Goal: Information Seeking & Learning: Compare options

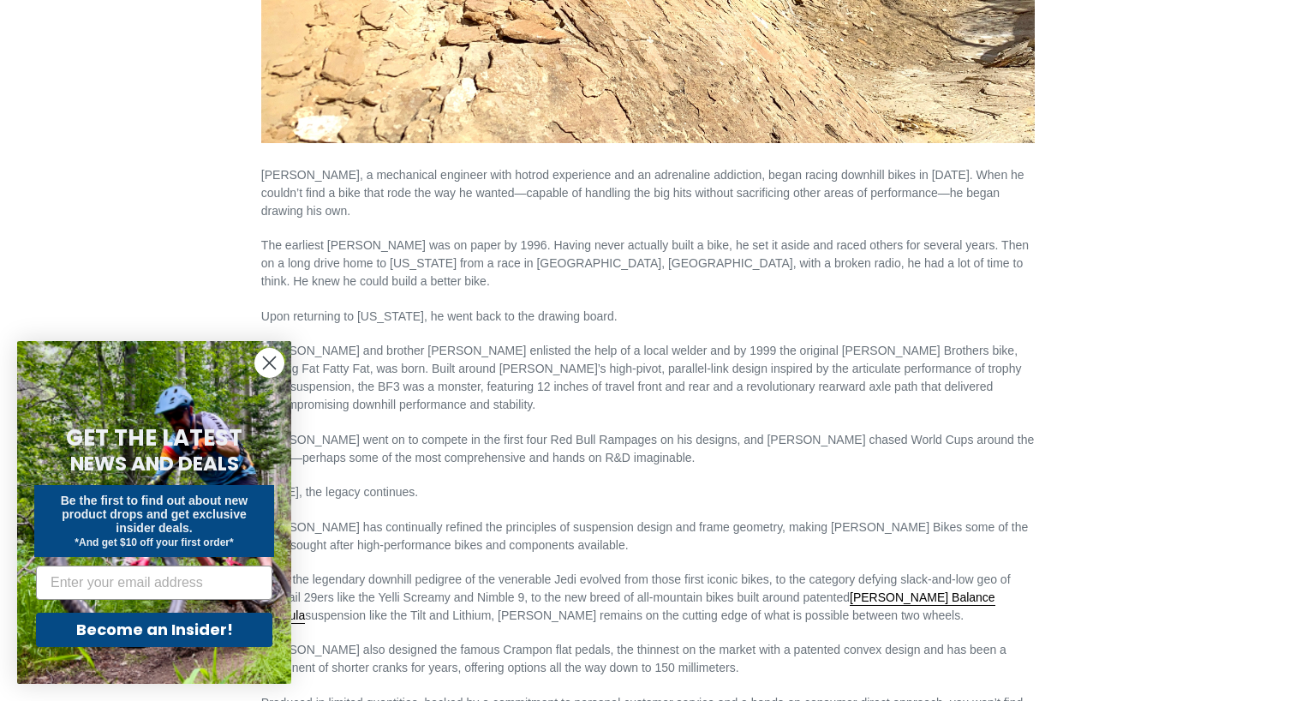
scroll to position [685, 0]
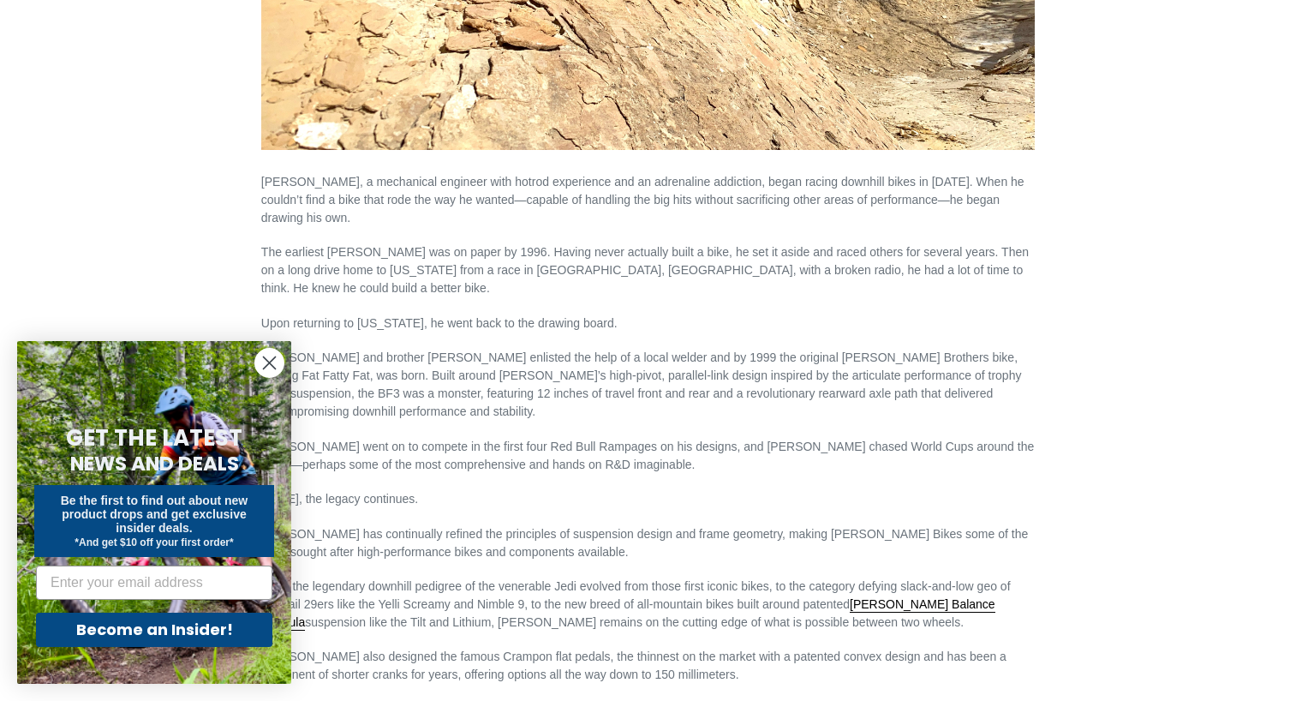
click at [266, 357] on circle "Close dialog" at bounding box center [269, 363] width 28 height 28
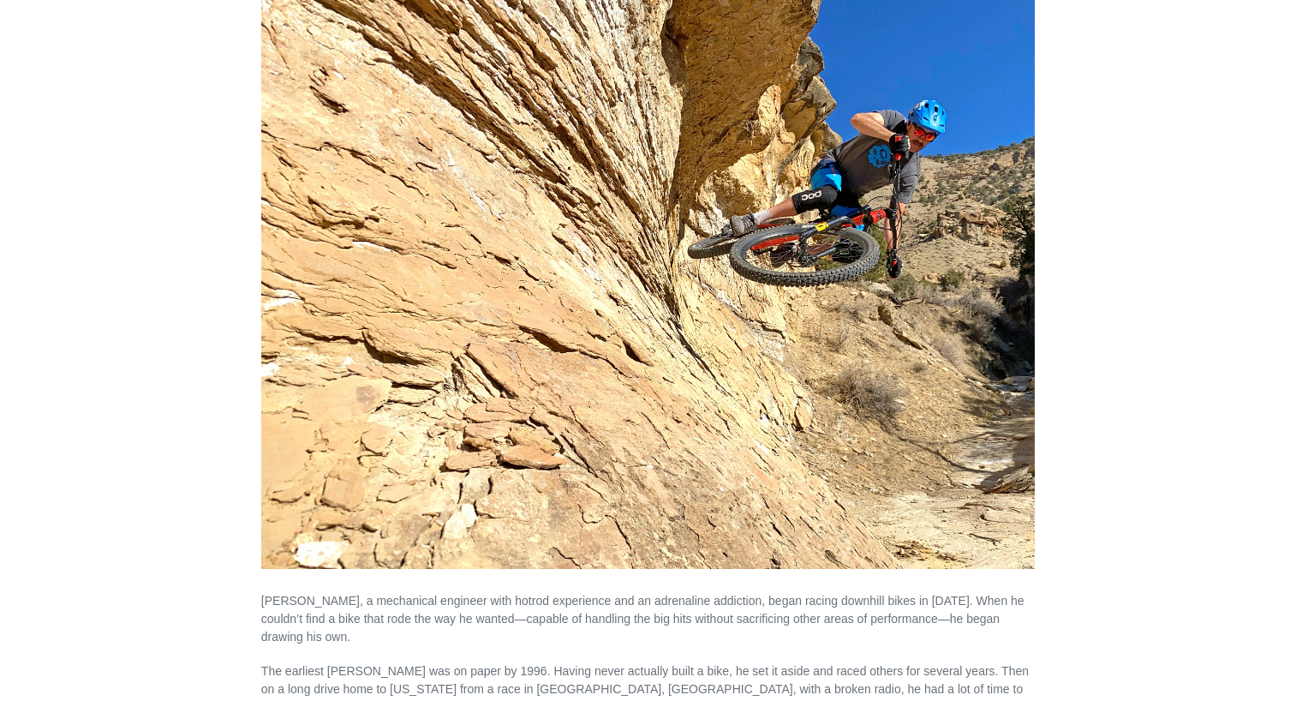
scroll to position [0, 0]
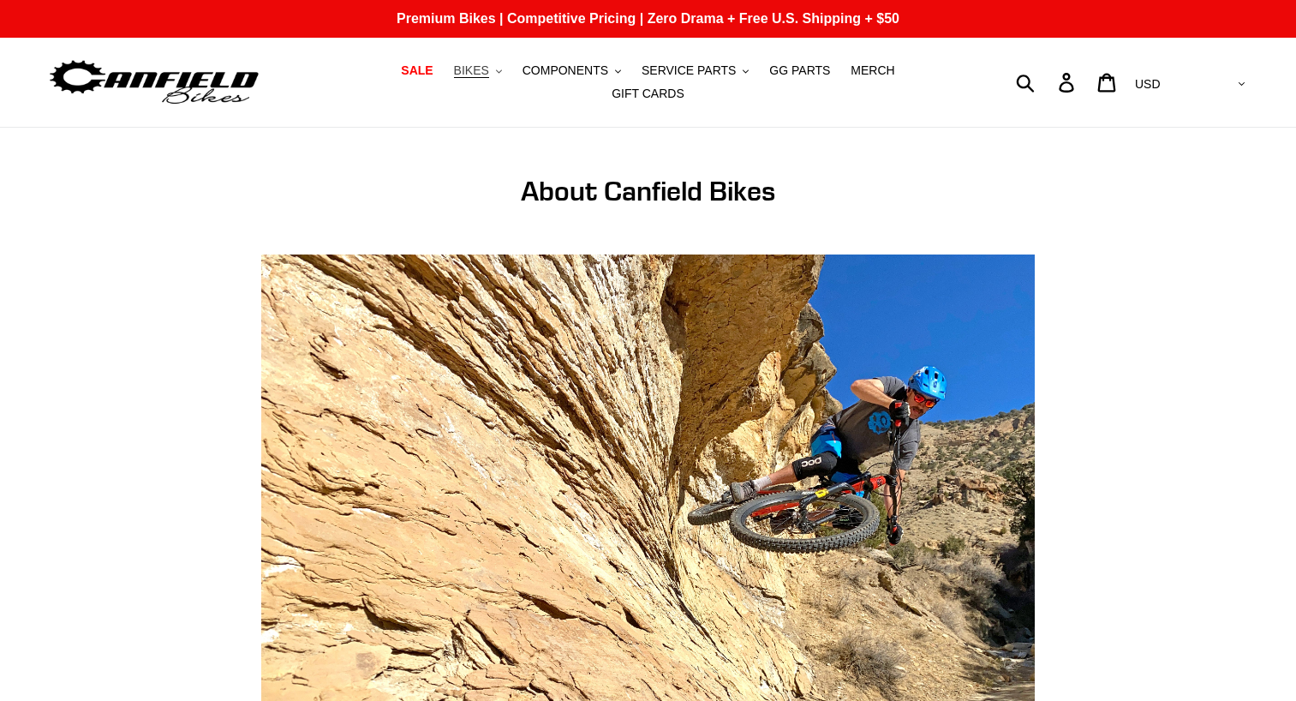
click at [454, 75] on span "BIKES" at bounding box center [471, 70] width 35 height 15
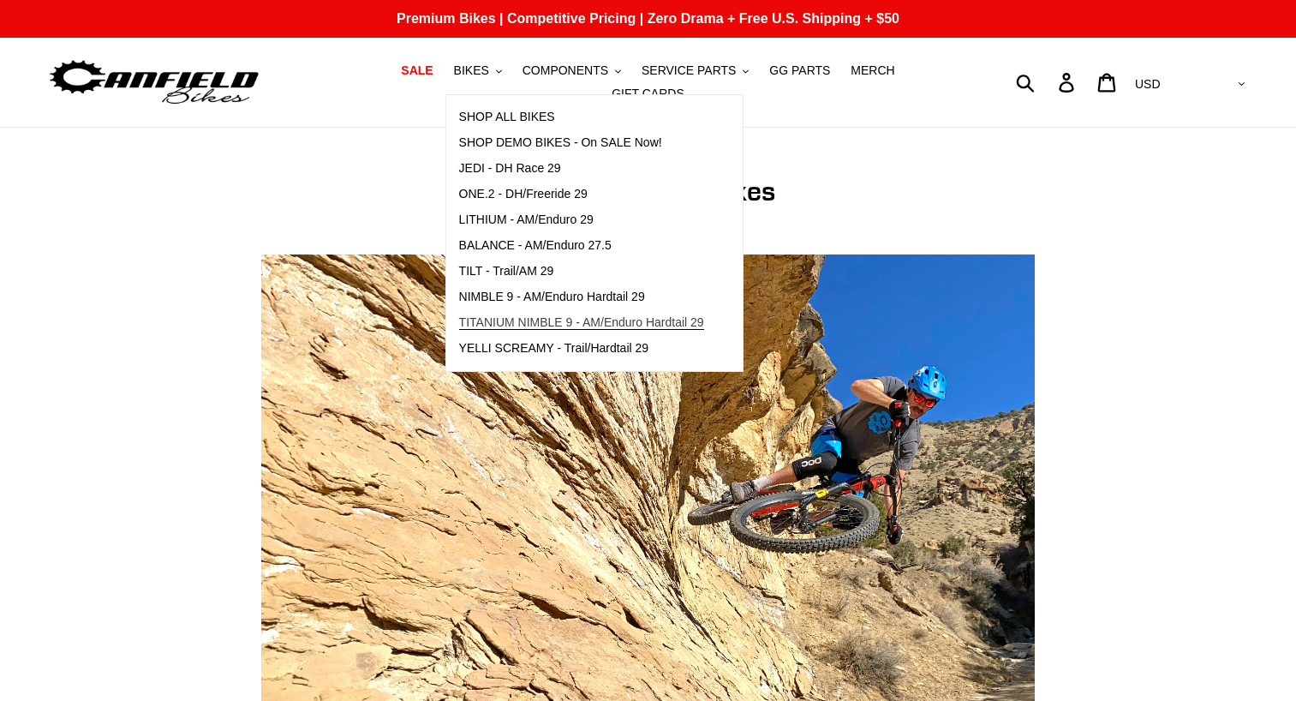
click at [470, 330] on span "TITANIUM NIMBLE 9 - AM/Enduro Hardtail 29" at bounding box center [581, 322] width 245 height 15
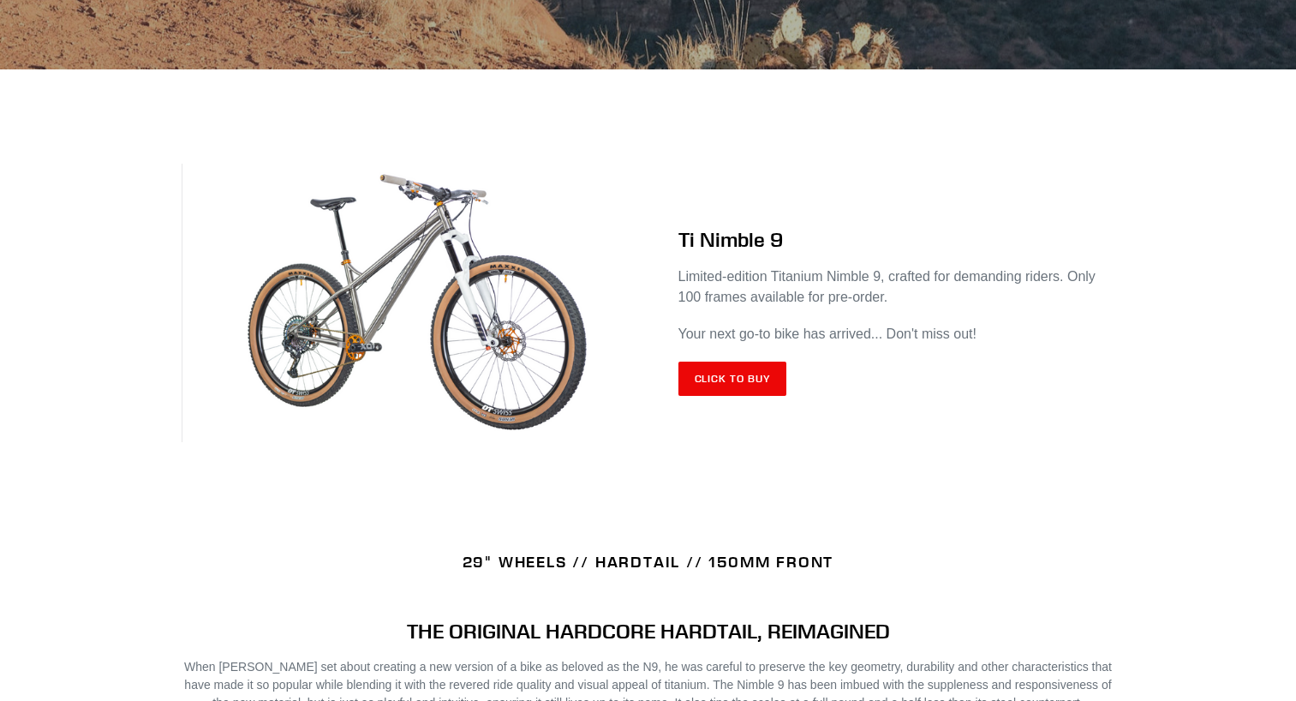
scroll to position [600, 0]
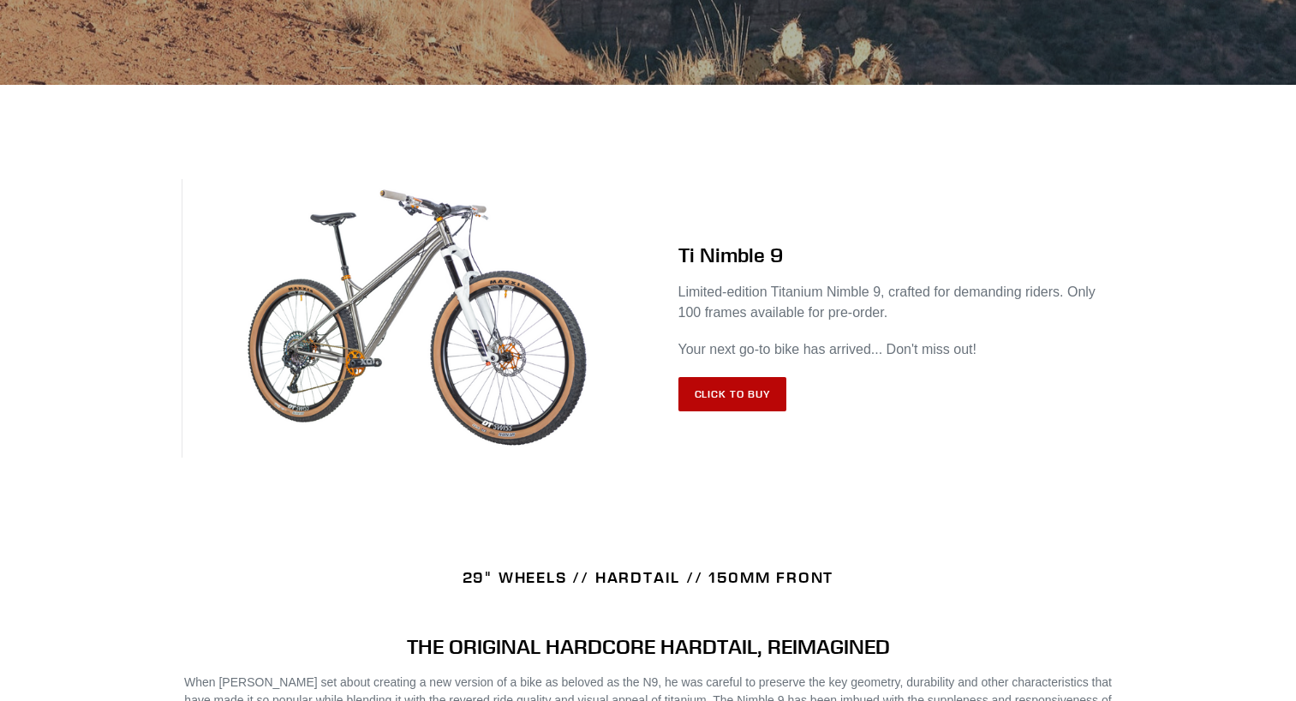
click at [715, 393] on link "Click to Buy" at bounding box center [732, 394] width 109 height 34
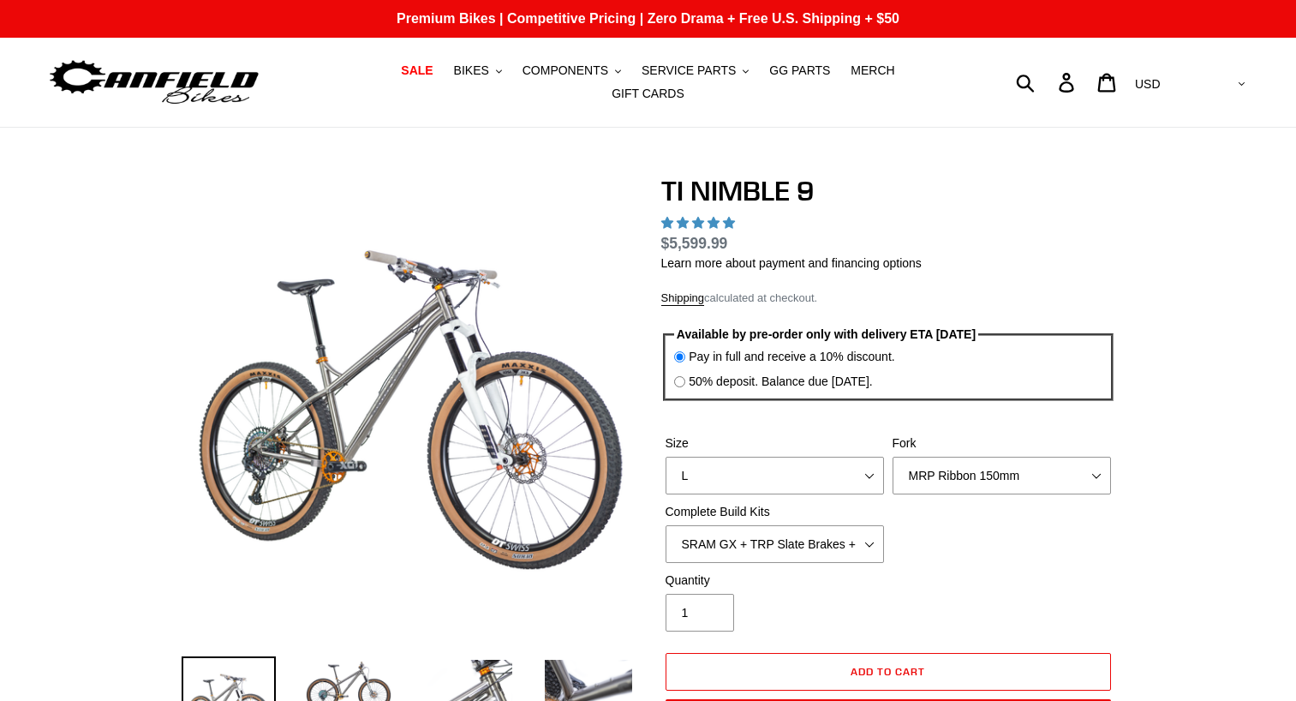
select select "highest-rating"
click at [454, 78] on span "BIKES" at bounding box center [471, 70] width 35 height 15
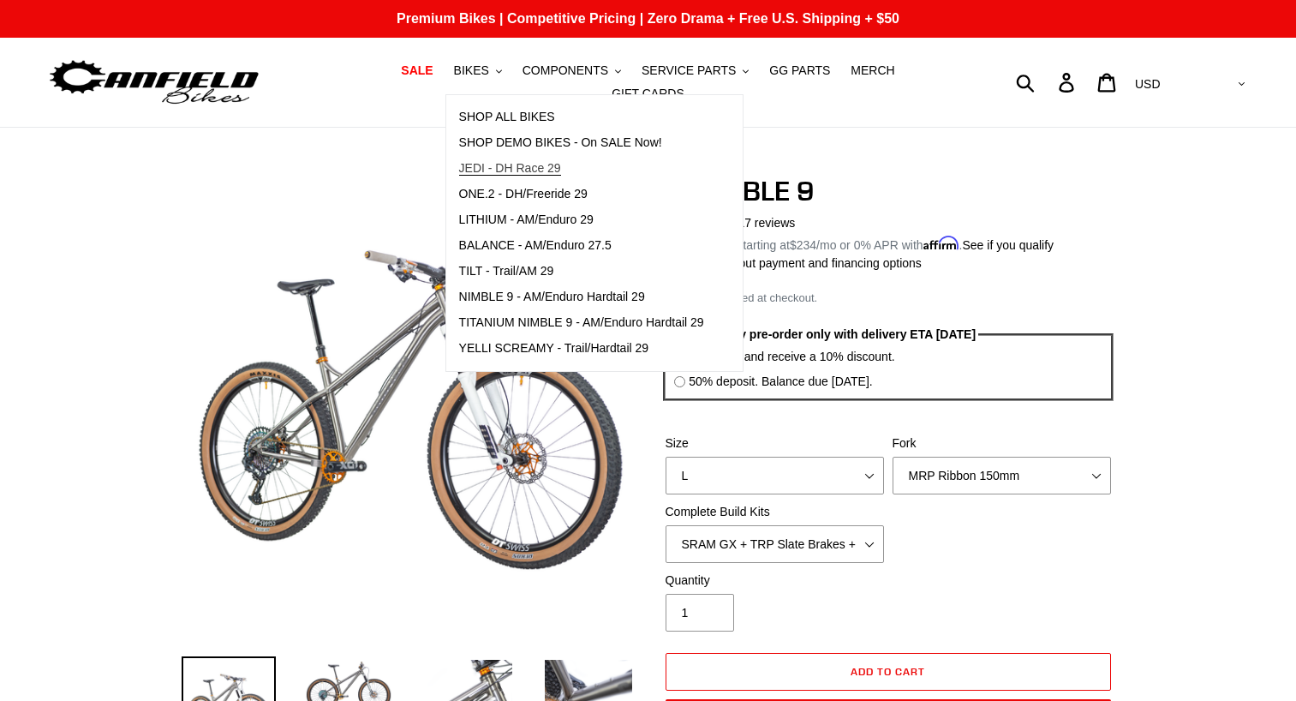
click at [488, 176] on span "JEDI - DH Race 29" at bounding box center [510, 168] width 102 height 15
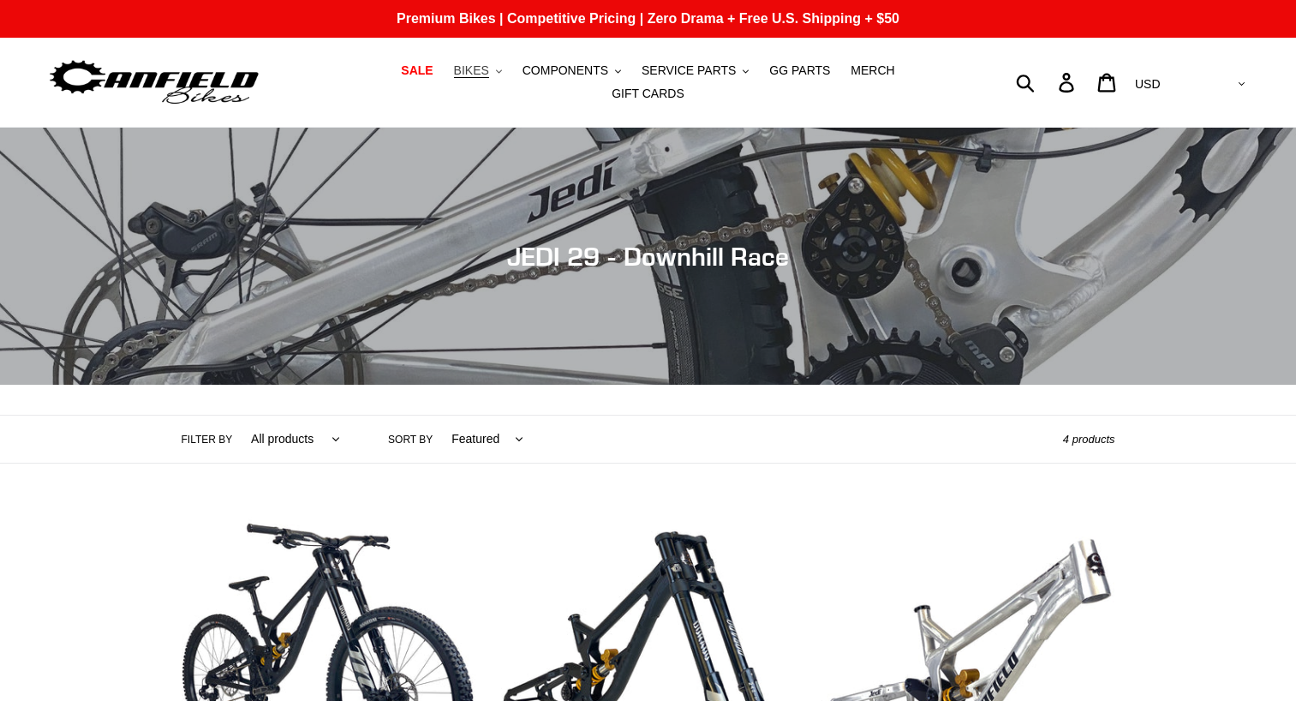
click at [457, 78] on span "BIKES" at bounding box center [471, 70] width 35 height 15
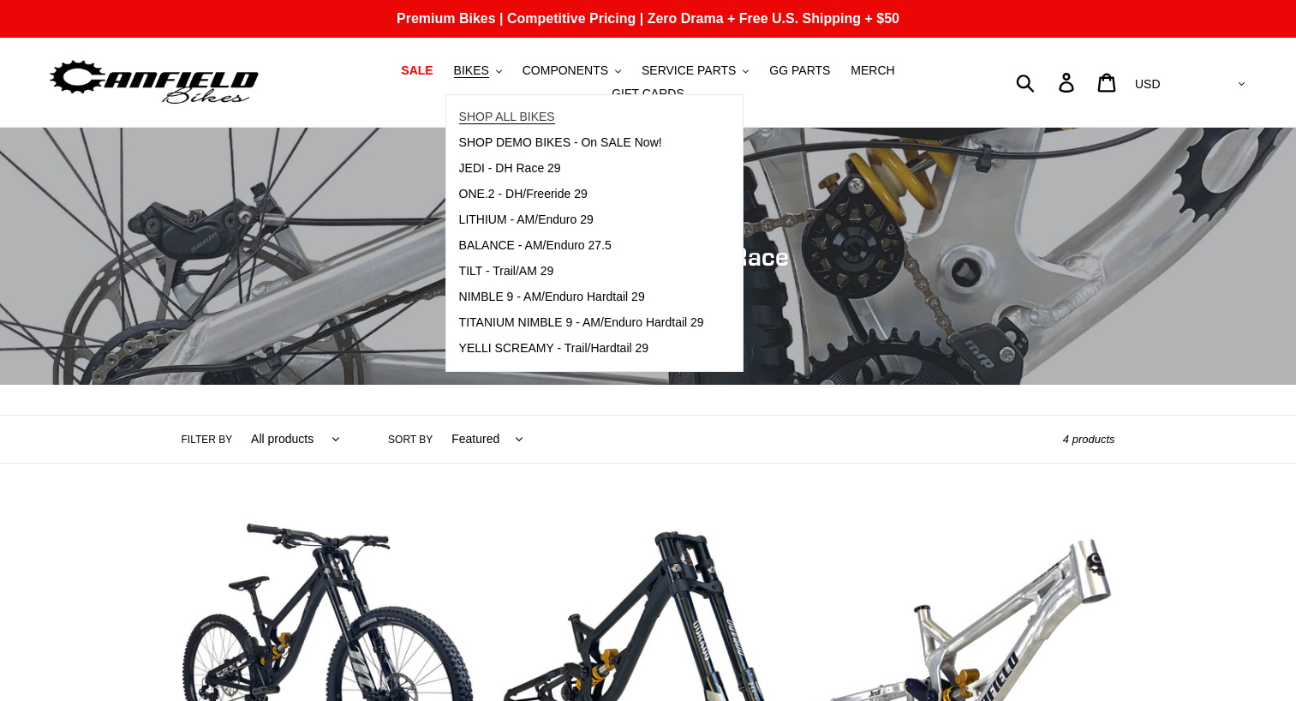
click at [465, 124] on span "SHOP ALL BIKES" at bounding box center [507, 117] width 96 height 15
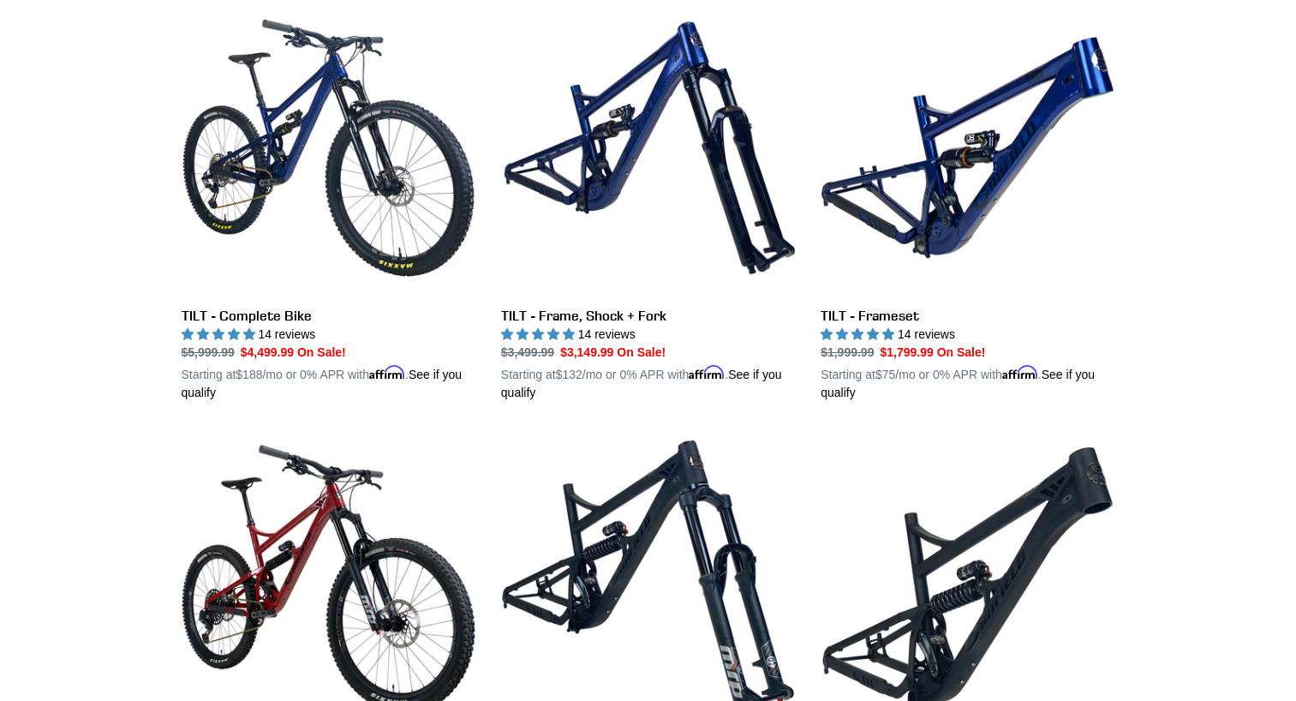
scroll to position [942, 0]
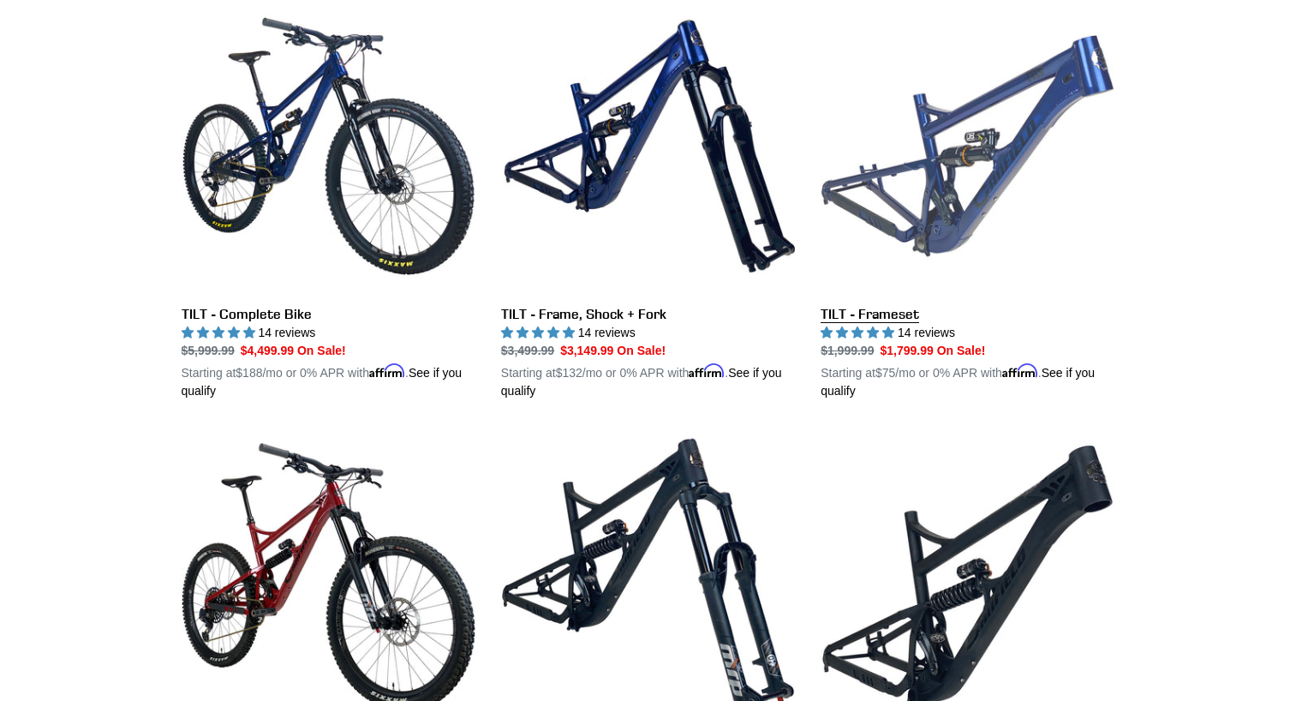
click at [871, 302] on link "TILT - Frameset" at bounding box center [968, 199] width 294 height 401
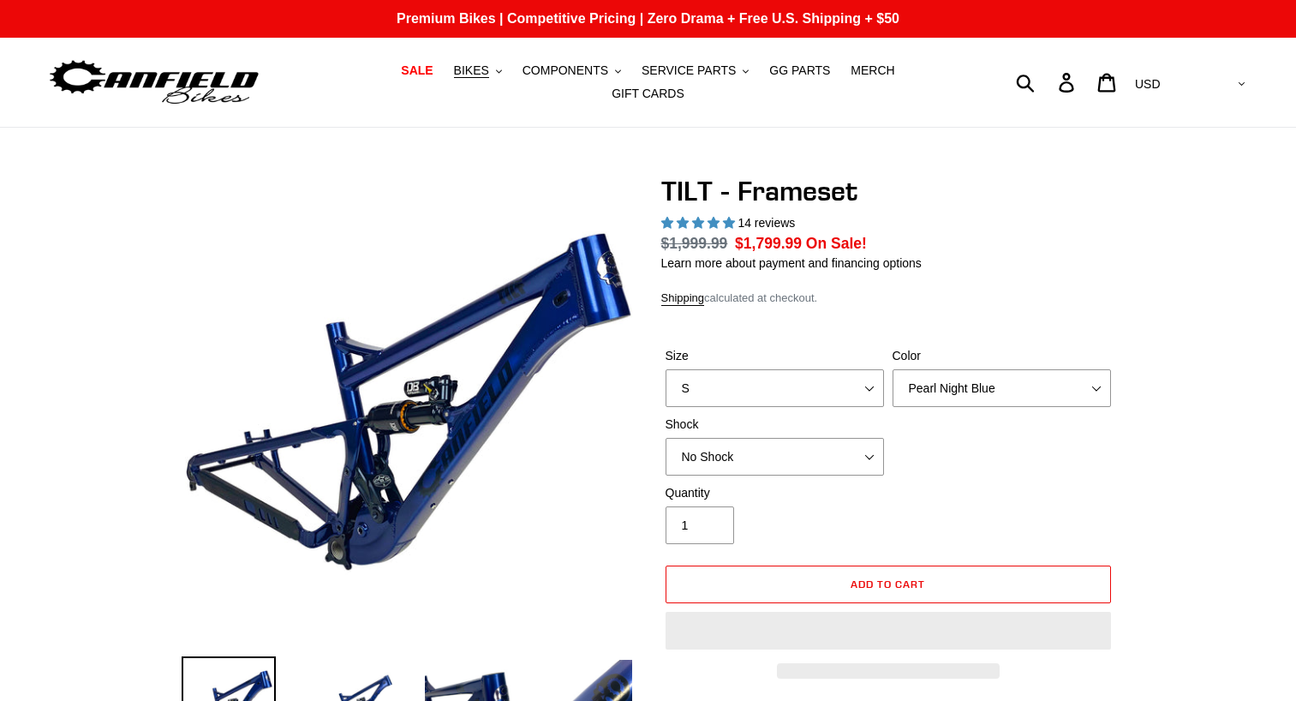
select select "highest-rating"
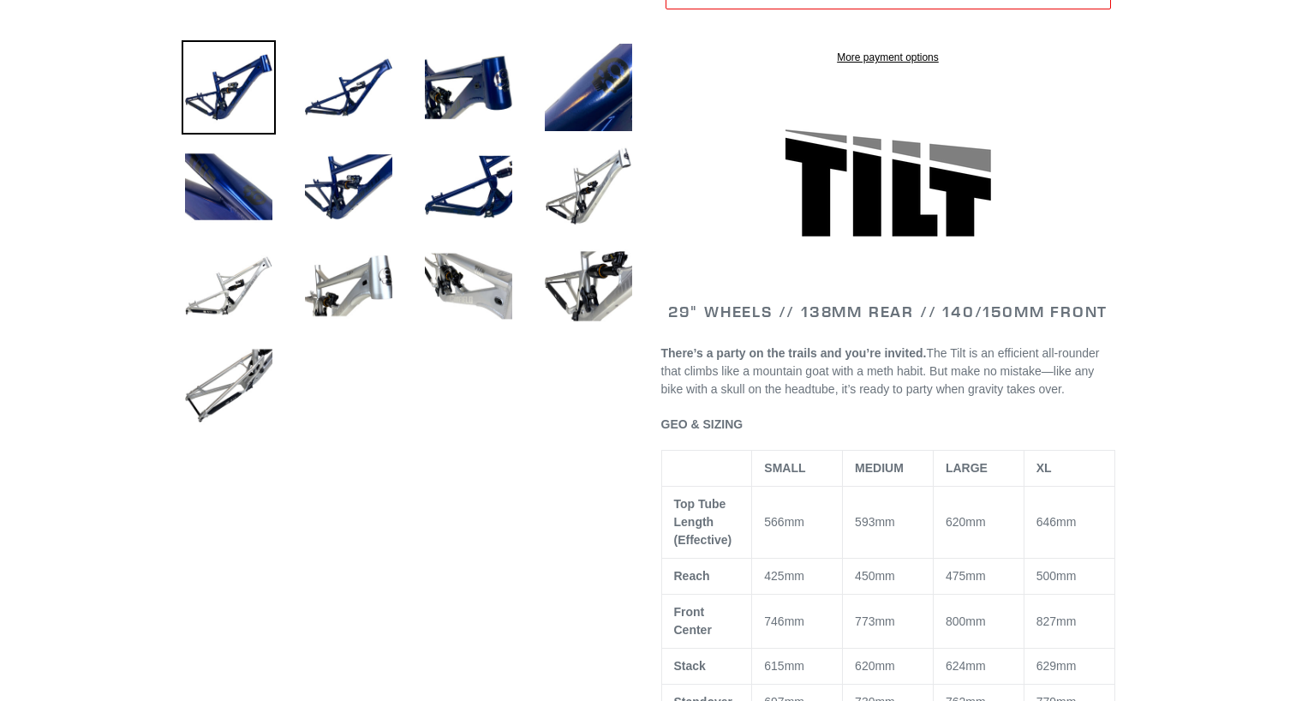
scroll to position [685, 0]
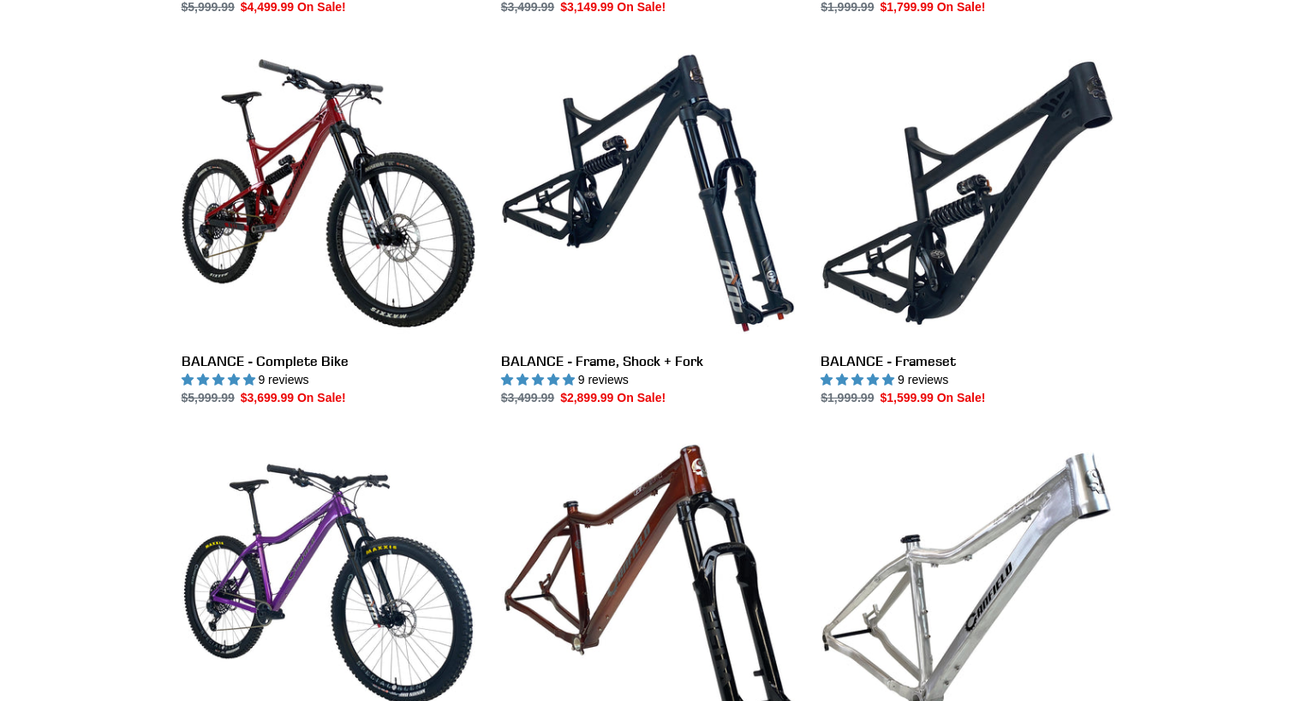
scroll to position [1285, 0]
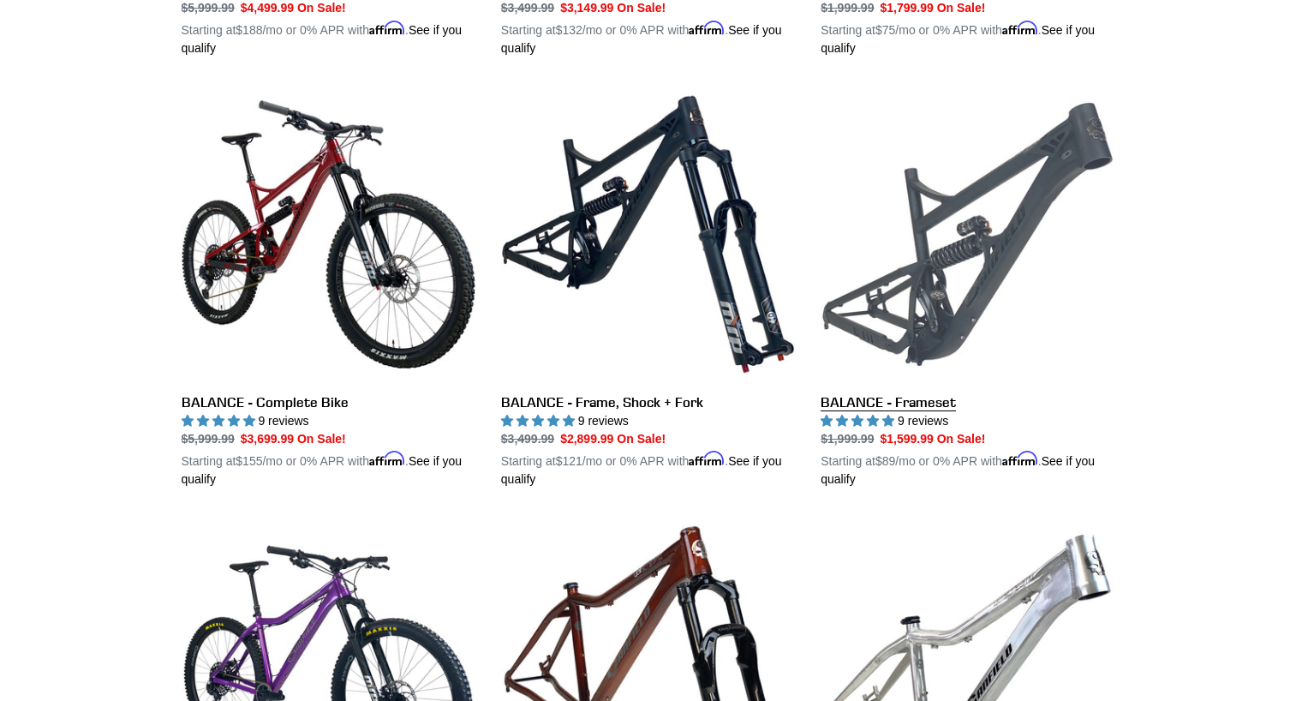
click at [894, 386] on link "BALANCE - Frameset" at bounding box center [968, 287] width 294 height 401
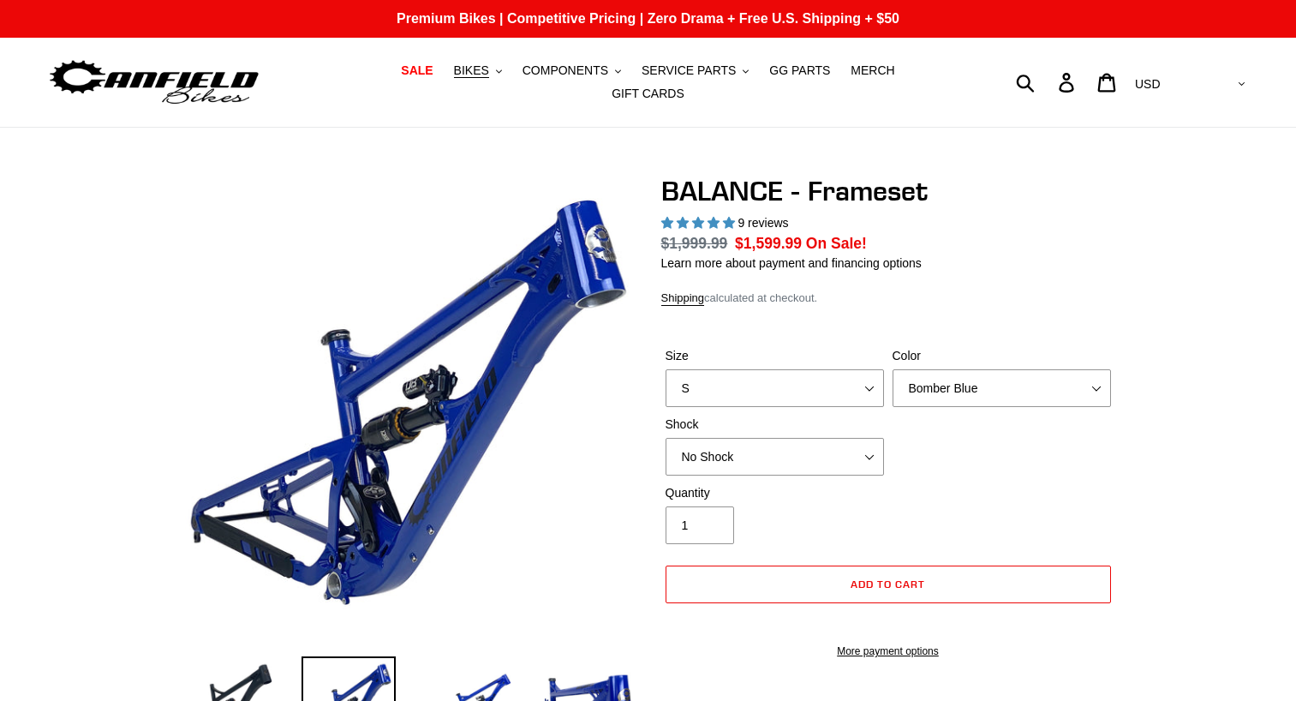
select select "highest-rating"
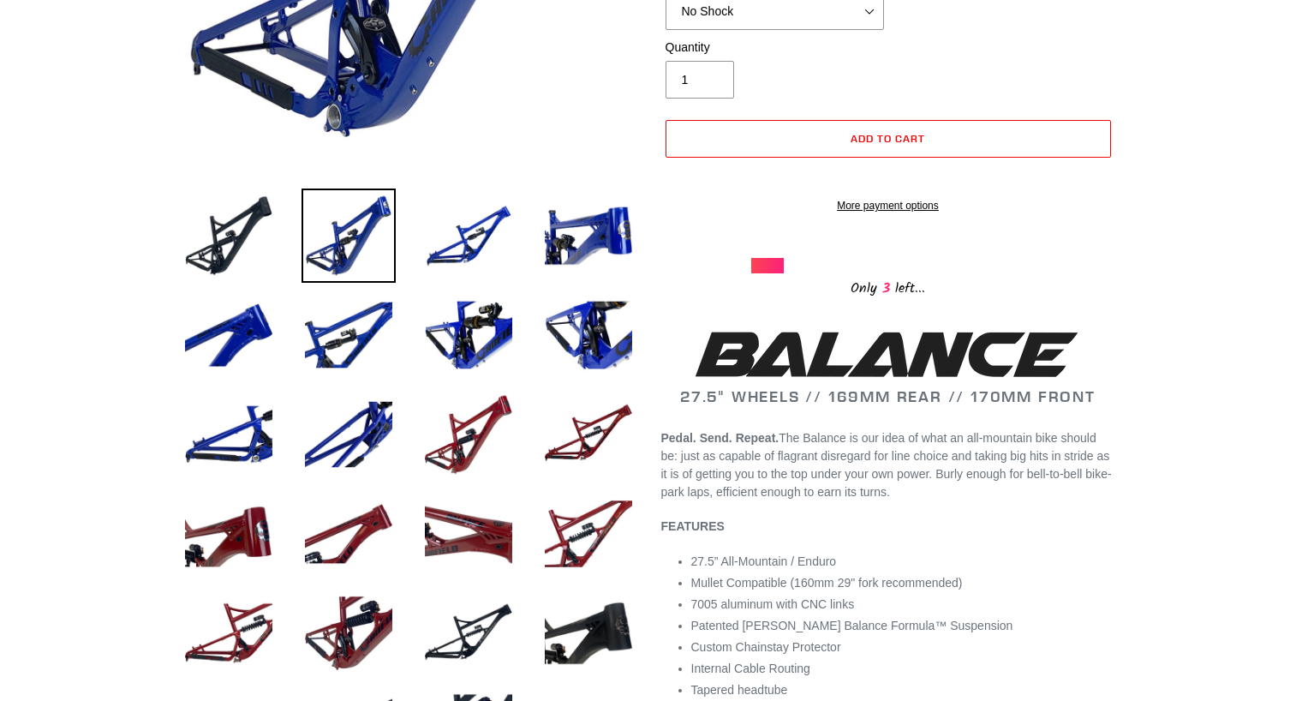
scroll to position [600, 0]
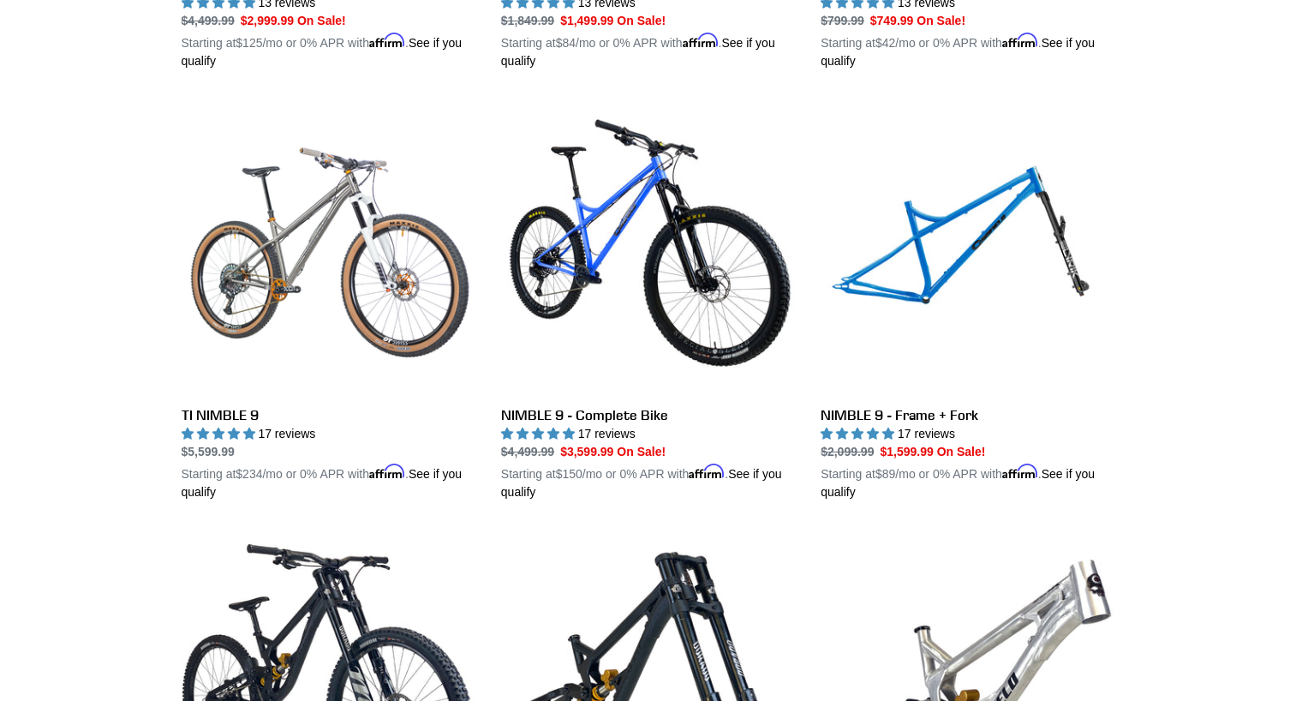
scroll to position [2135, 0]
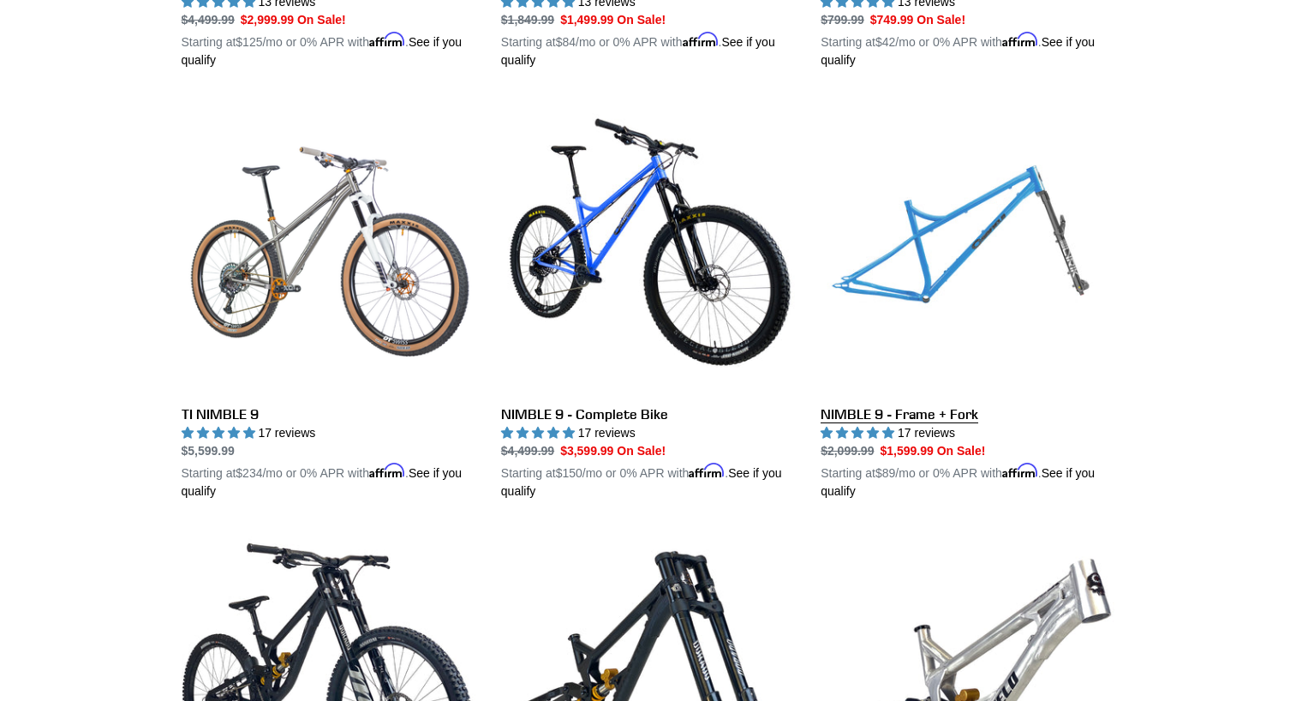
click at [877, 391] on link "NIMBLE 9 - Frame + Fork" at bounding box center [968, 299] width 294 height 401
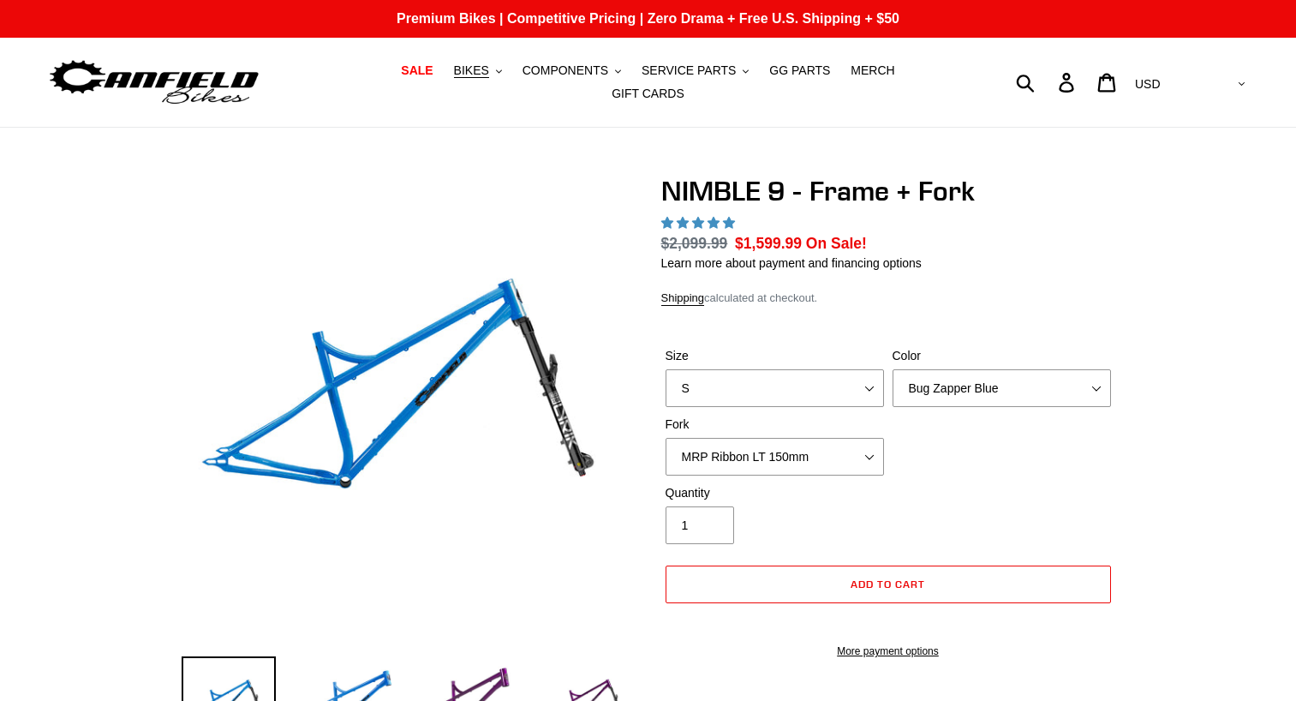
select select "highest-rating"
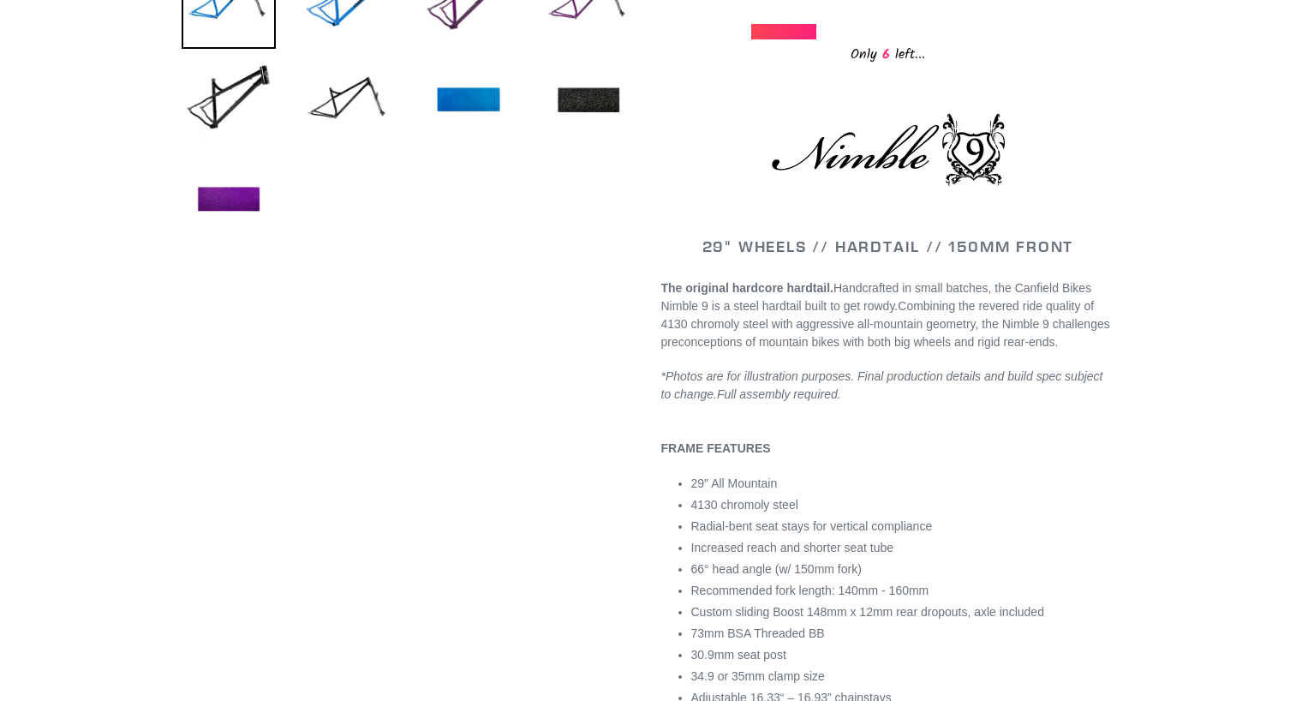
scroll to position [343, 0]
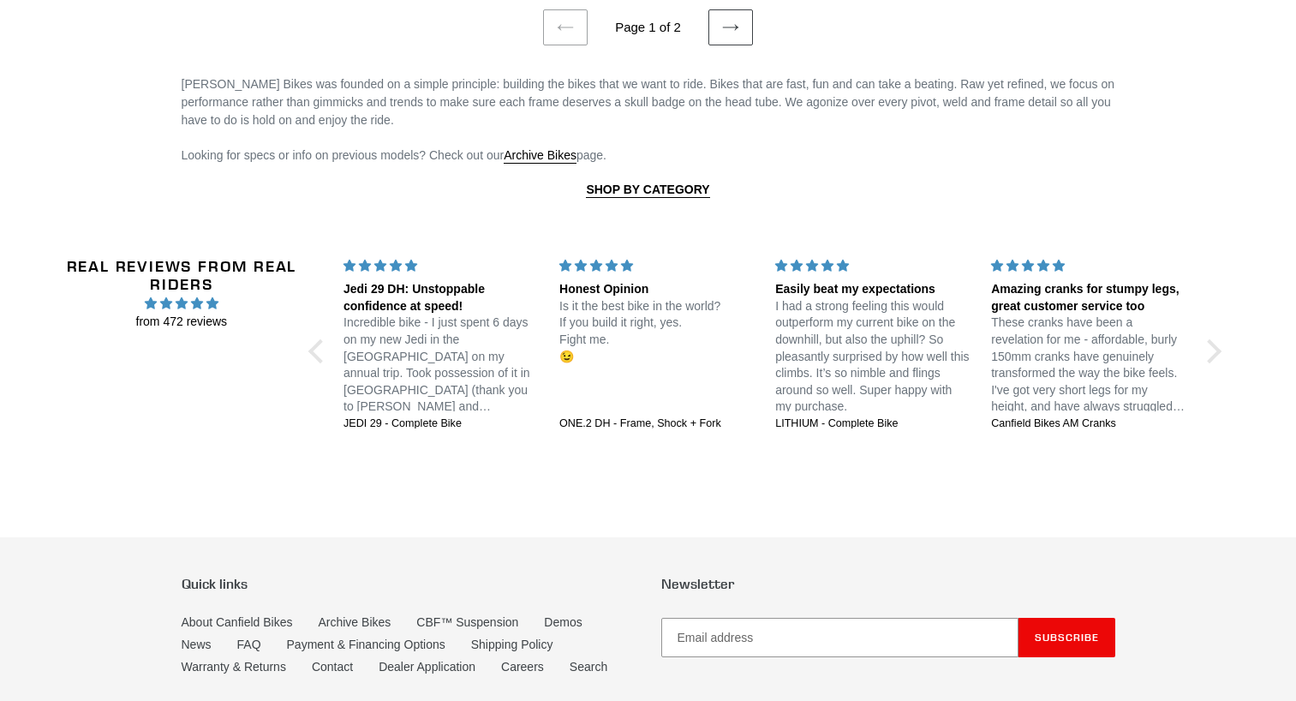
scroll to position [3881, 0]
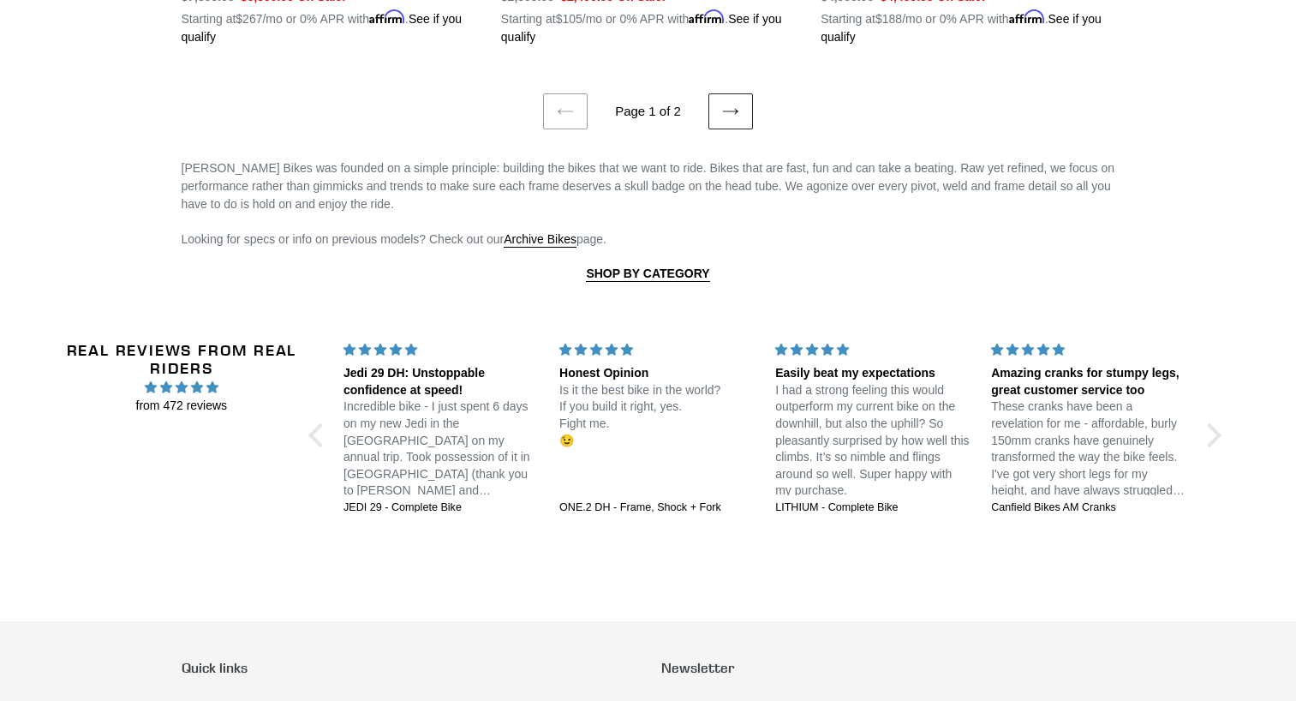
click at [722, 103] on icon at bounding box center [730, 111] width 17 height 17
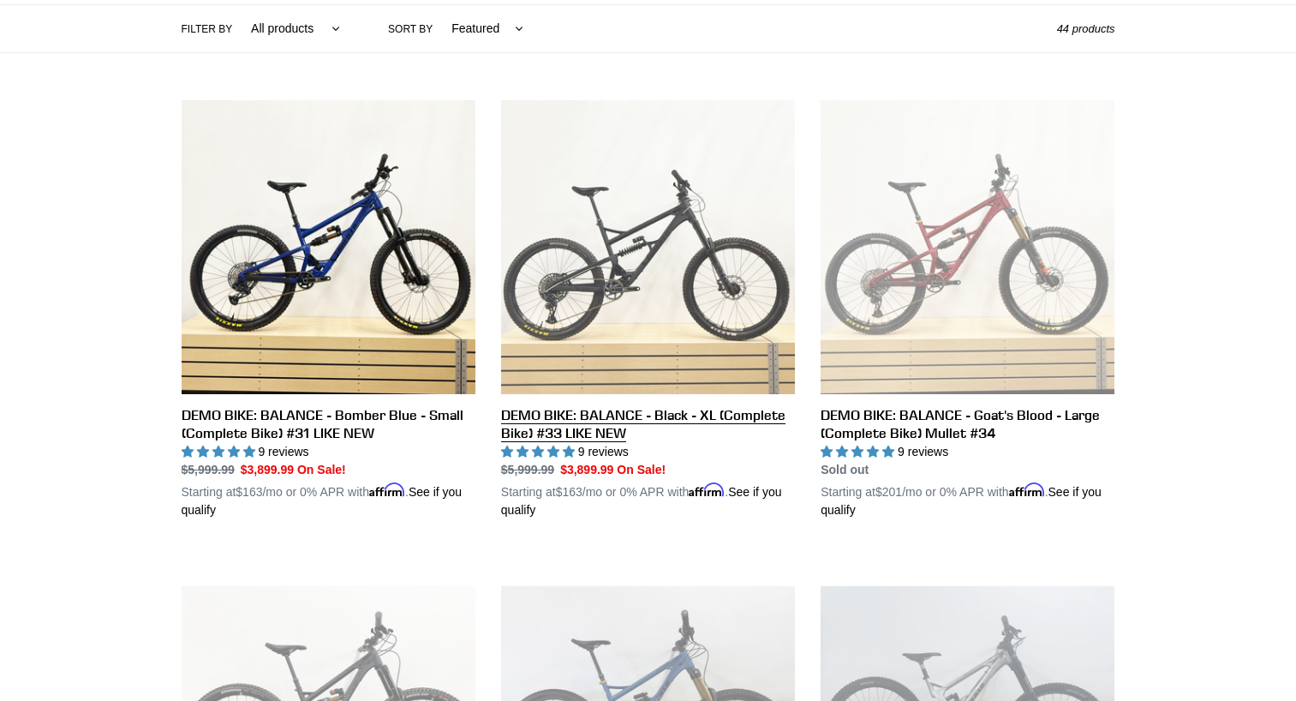
scroll to position [514, 0]
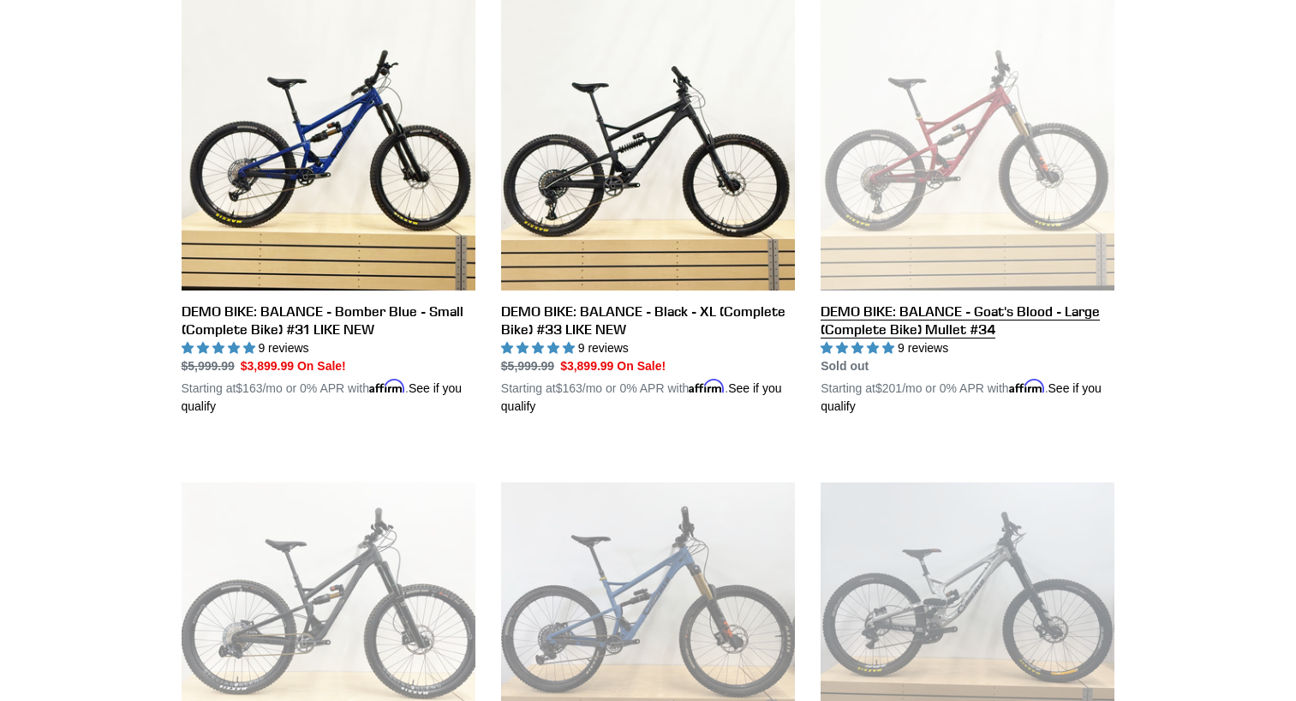
click at [904, 309] on link "DEMO BIKE: BALANCE - Goat's Blood - Large (Complete Bike) Mullet #34" at bounding box center [968, 206] width 294 height 419
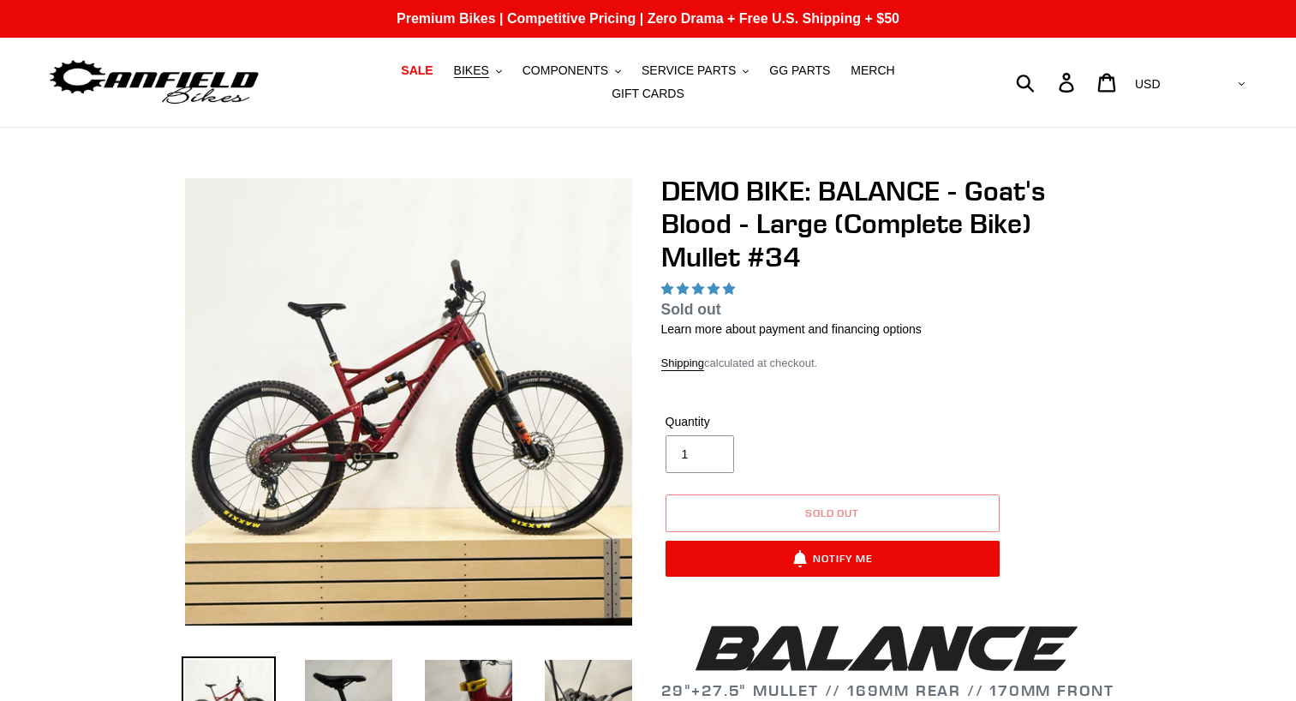
select select "highest-rating"
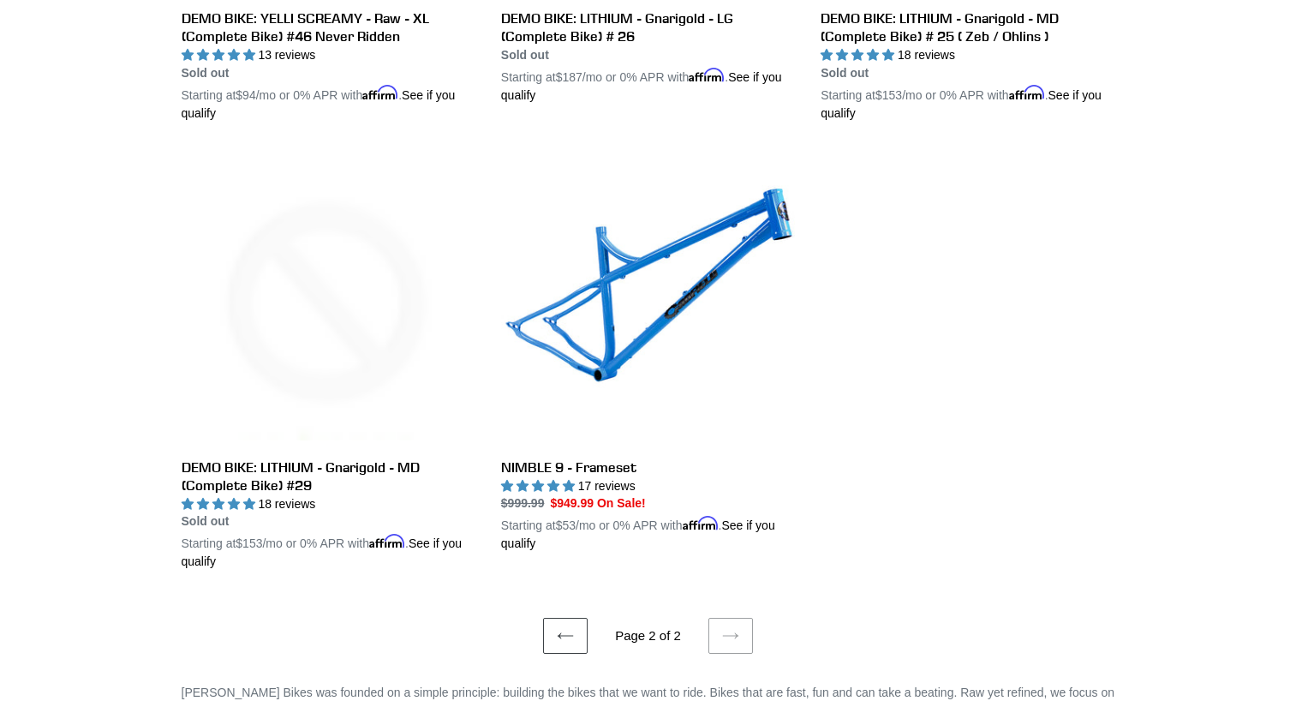
scroll to position [3209, 0]
